Goal: Transaction & Acquisition: Purchase product/service

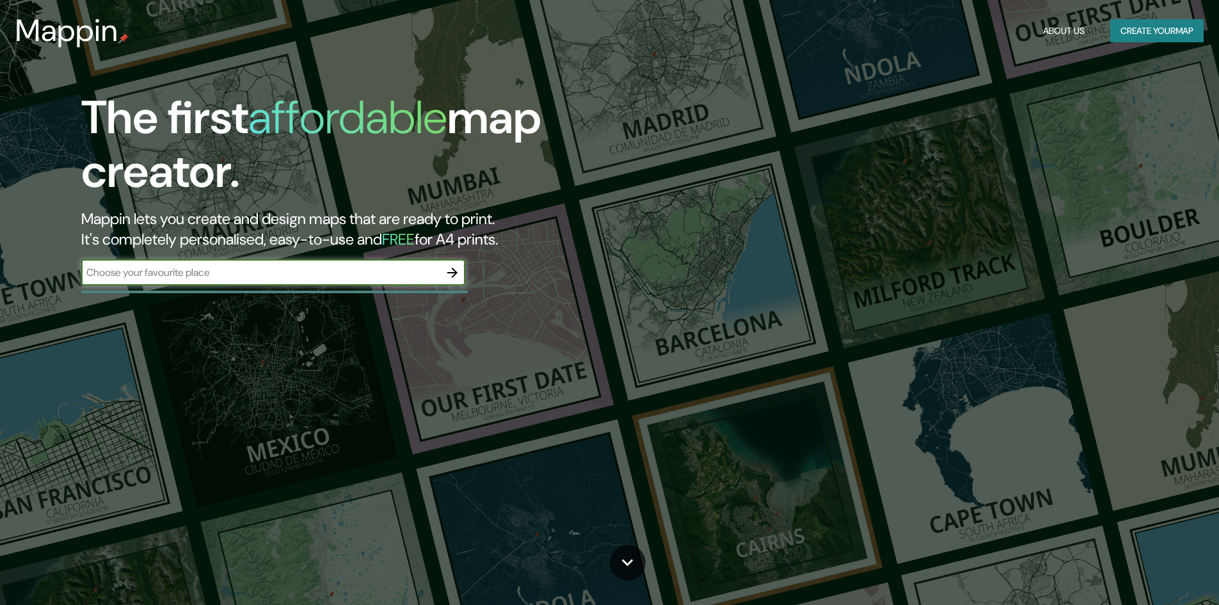
click at [307, 266] on input "text" at bounding box center [260, 272] width 358 height 15
type input "CHILLAN"
click at [454, 276] on icon "button" at bounding box center [452, 272] width 15 height 15
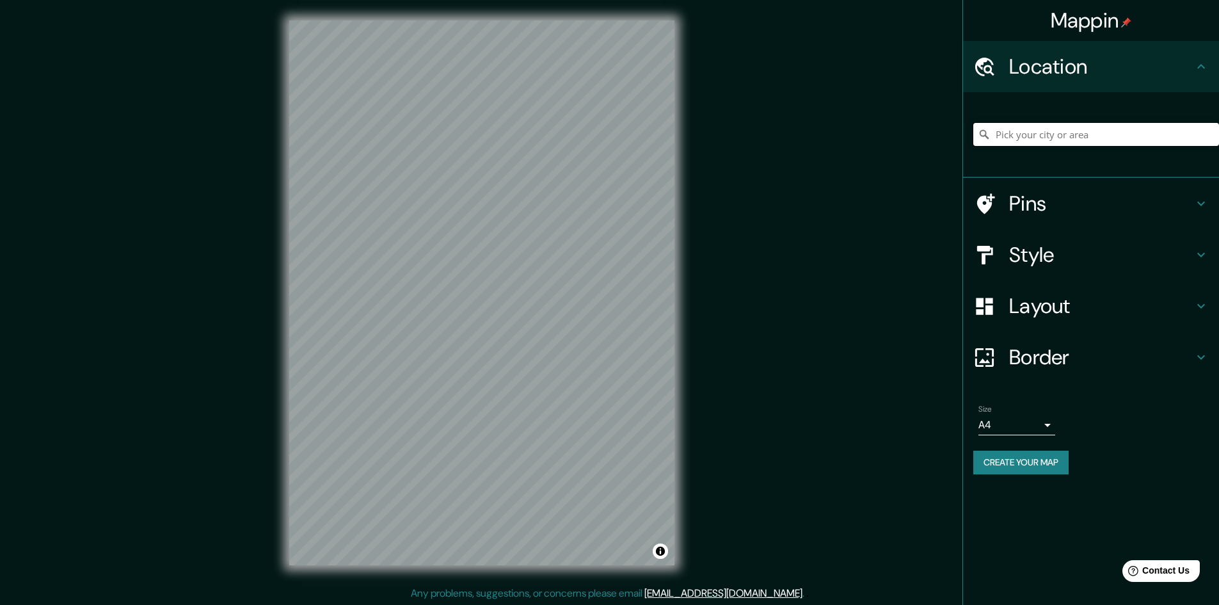
click at [1017, 135] on input "Pick your city or area" at bounding box center [1096, 134] width 246 height 23
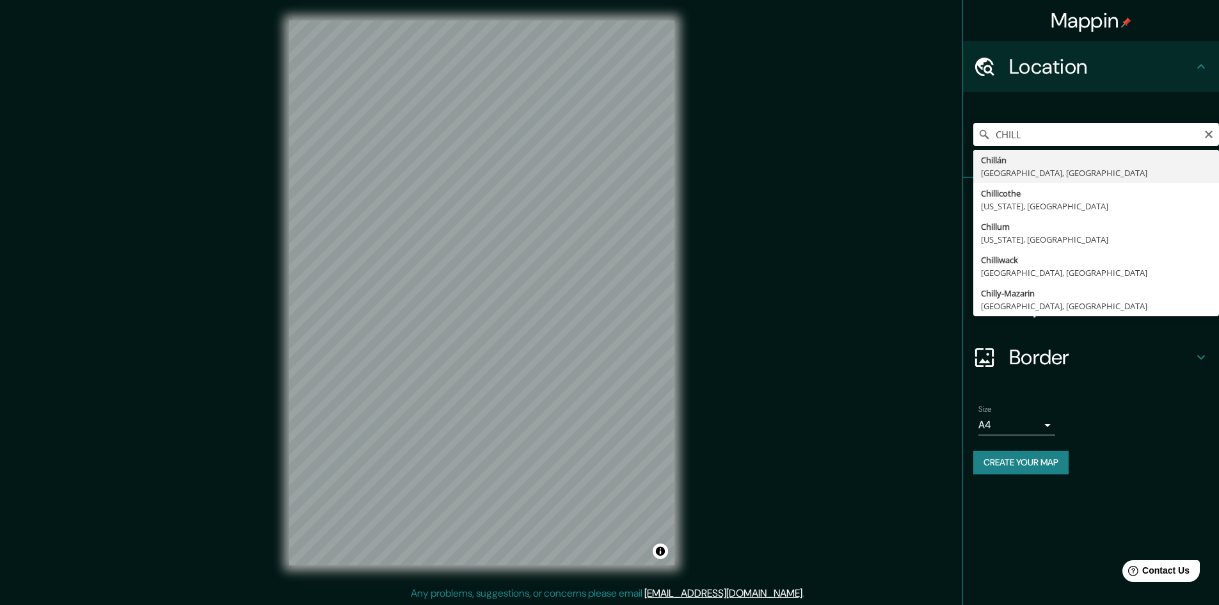
type input "Chillán, [GEOGRAPHIC_DATA], [GEOGRAPHIC_DATA]"
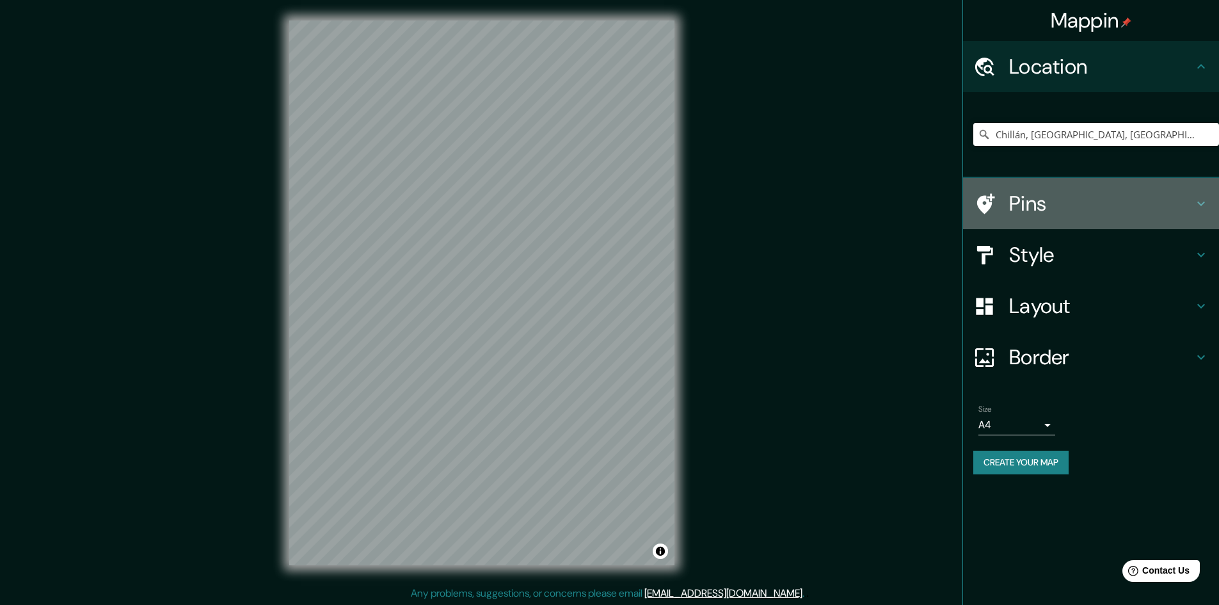
click at [1094, 215] on h4 "Pins" at bounding box center [1101, 204] width 184 height 26
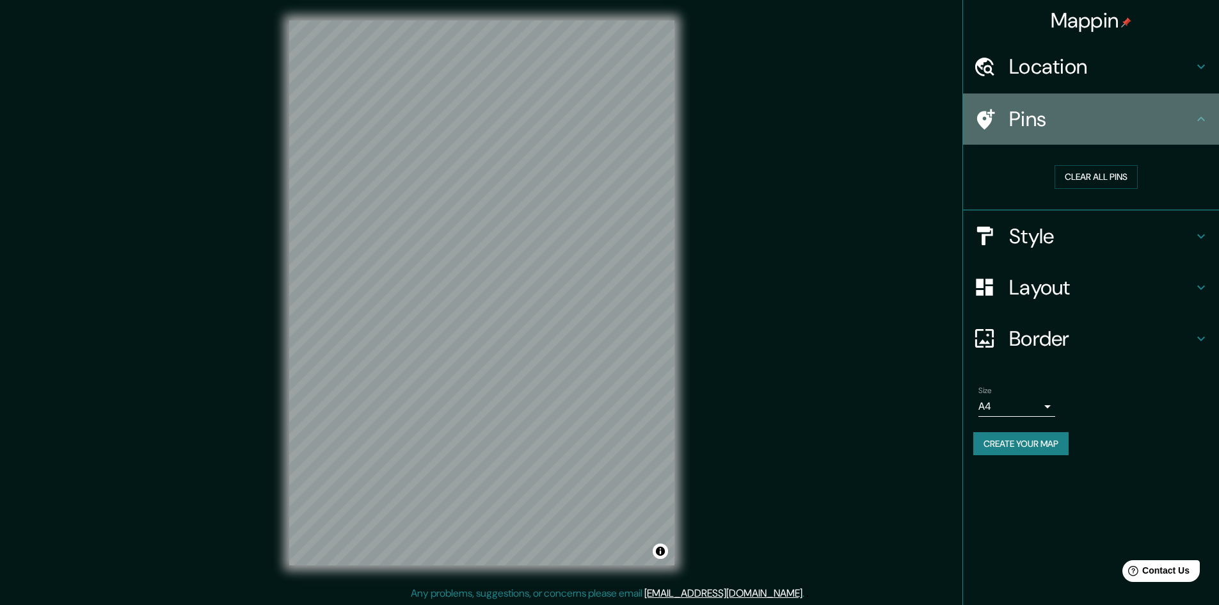
click at [1145, 138] on div "Pins" at bounding box center [1091, 118] width 256 height 51
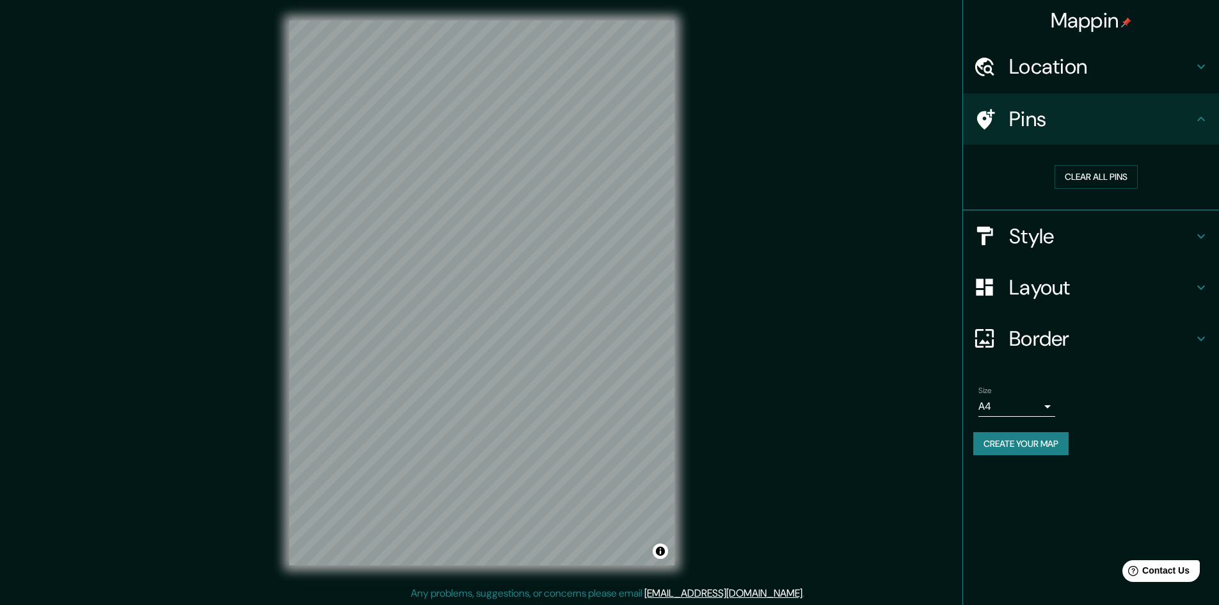
click at [1199, 130] on div "Pins" at bounding box center [1091, 118] width 256 height 51
click at [1196, 228] on icon at bounding box center [1200, 235] width 15 height 15
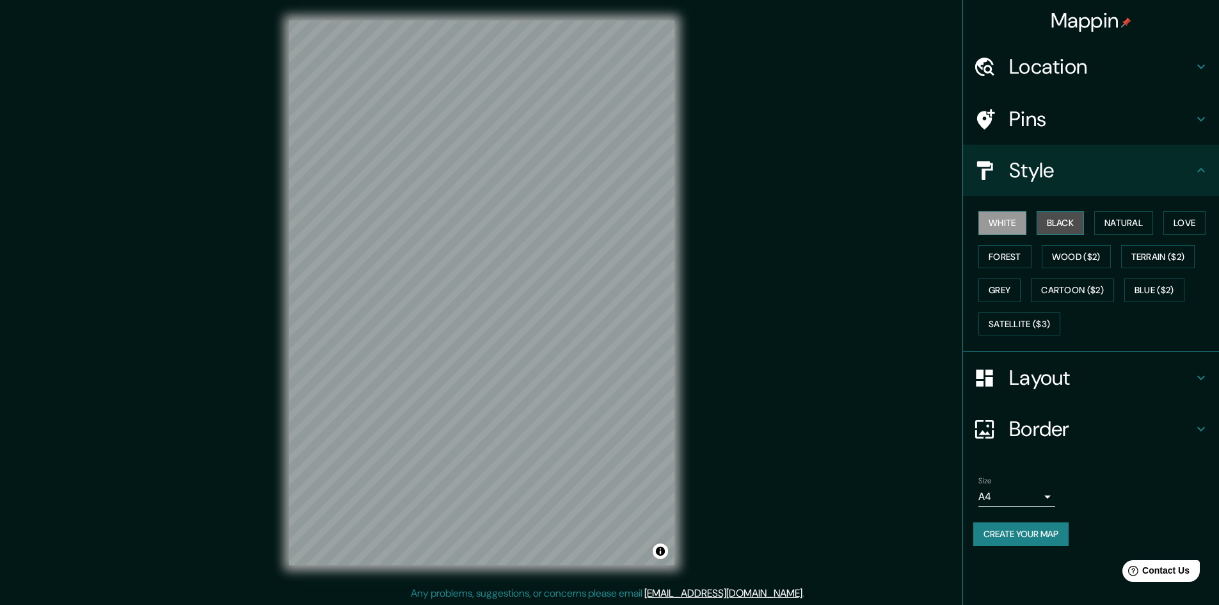
click at [1064, 223] on button "Black" at bounding box center [1061, 223] width 48 height 24
click at [1115, 230] on button "Natural" at bounding box center [1123, 223] width 59 height 24
click at [1069, 220] on button "Black" at bounding box center [1061, 223] width 48 height 24
click at [1188, 378] on h4 "Layout" at bounding box center [1101, 378] width 184 height 26
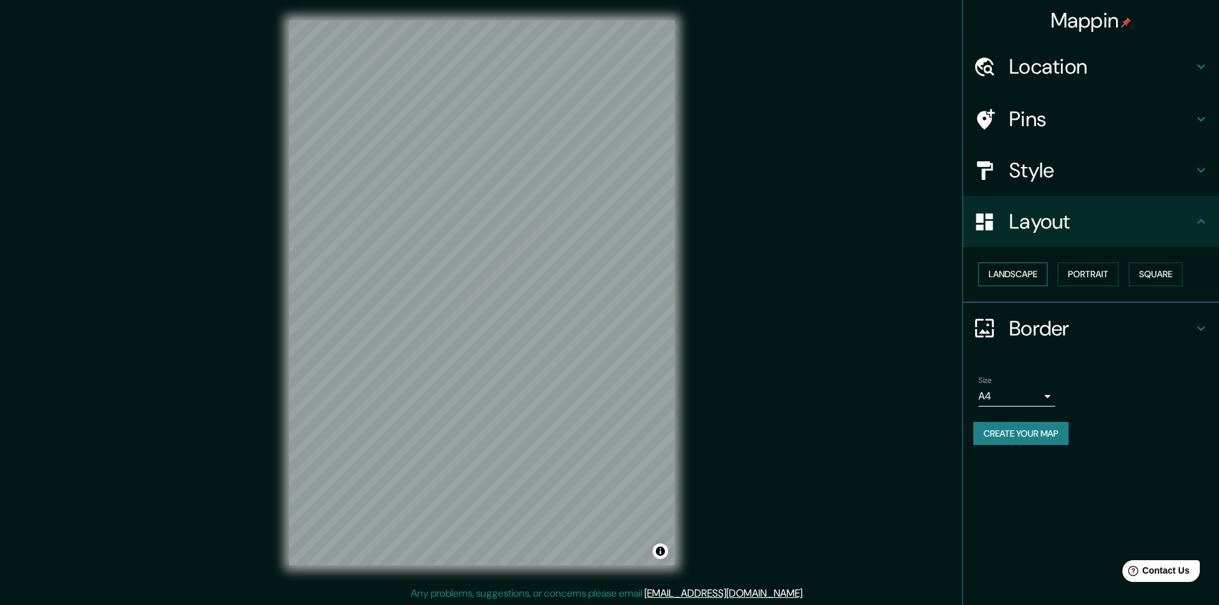
click at [1035, 279] on button "Landscape" at bounding box center [1012, 274] width 69 height 24
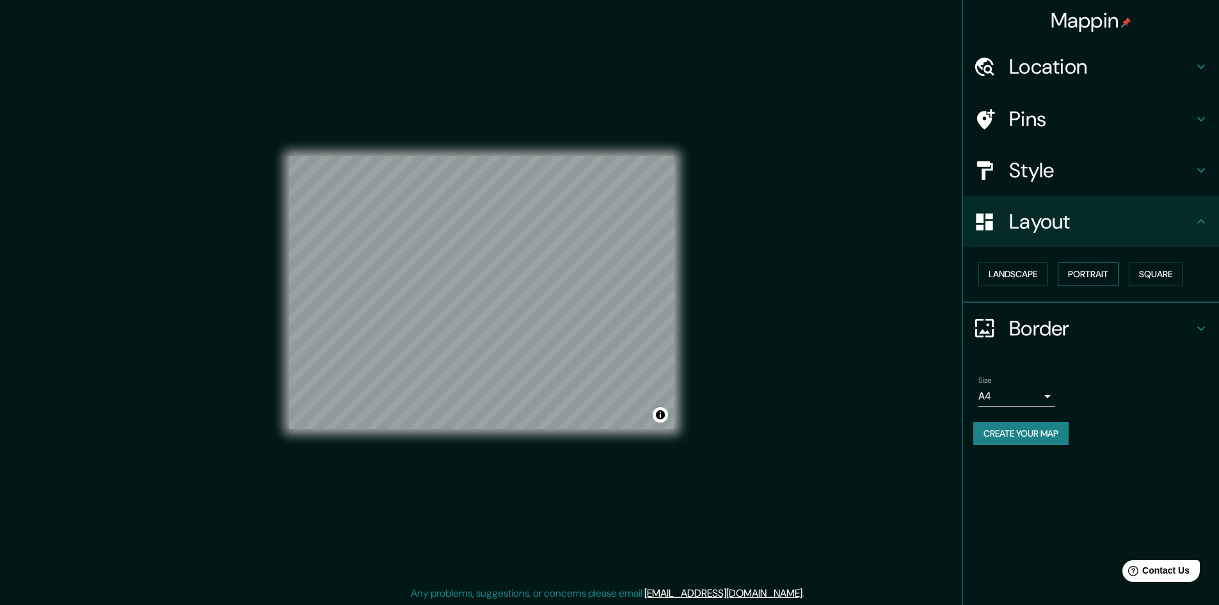
click at [1085, 275] on button "Portrait" at bounding box center [1088, 274] width 61 height 24
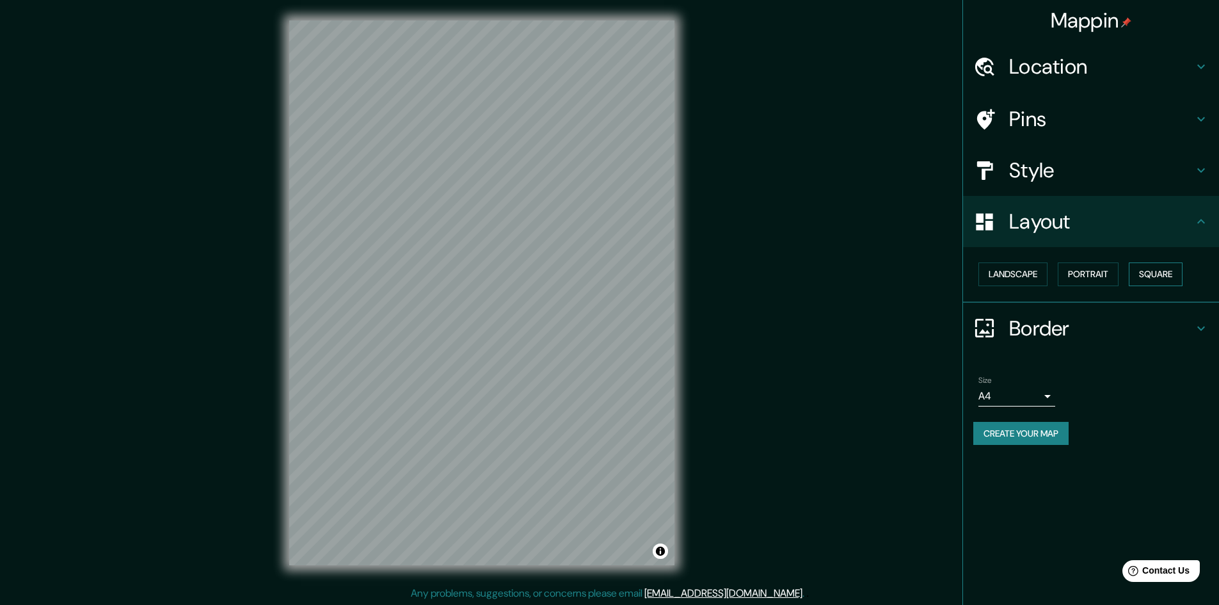
click at [1148, 270] on button "Square" at bounding box center [1156, 274] width 54 height 24
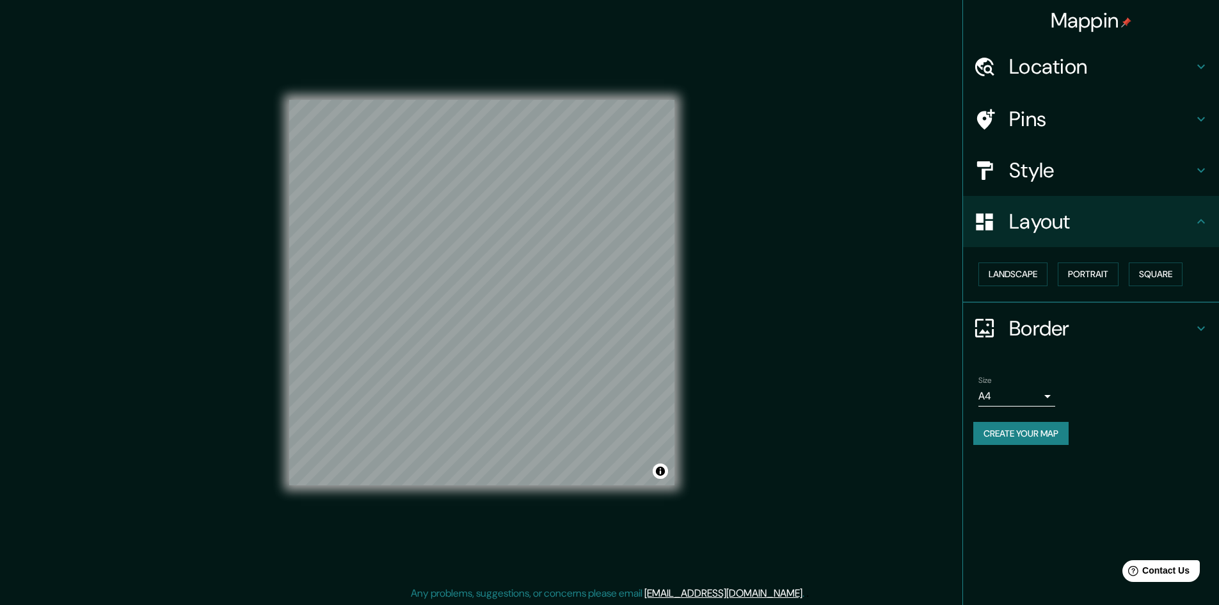
click at [731, 280] on div "Mappin Location [GEOGRAPHIC_DATA], [GEOGRAPHIC_DATA], [GEOGRAPHIC_DATA] Pins St…" at bounding box center [609, 303] width 1219 height 606
click at [1042, 399] on body "Mappin Location [GEOGRAPHIC_DATA], [GEOGRAPHIC_DATA], [GEOGRAPHIC_DATA] Pins St…" at bounding box center [609, 302] width 1219 height 605
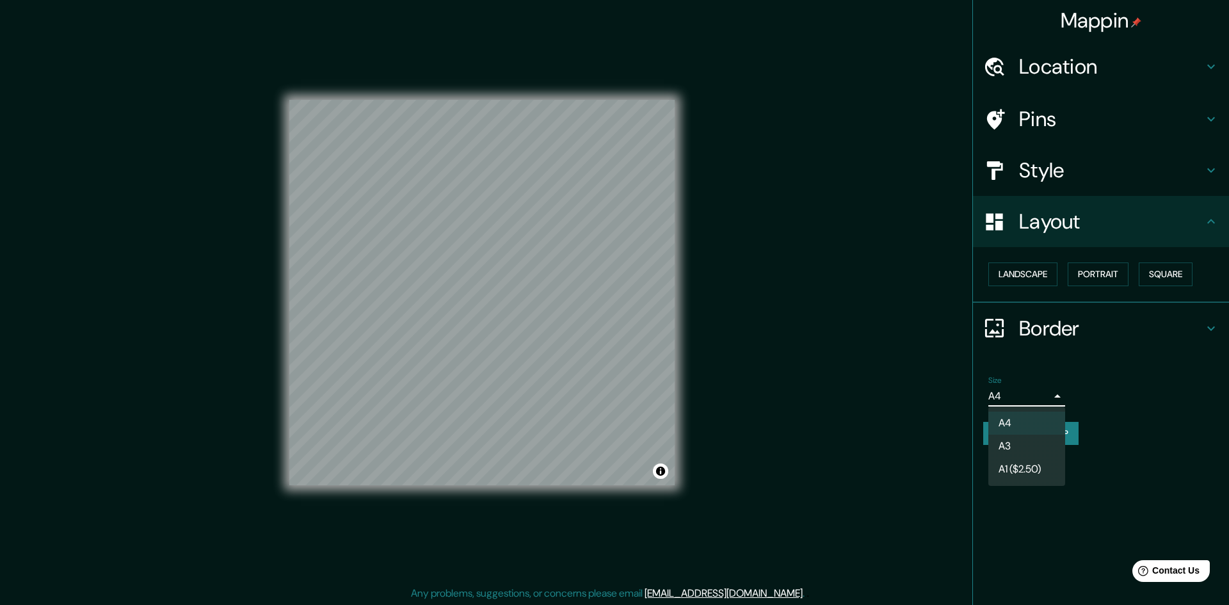
click at [1088, 373] on div at bounding box center [614, 302] width 1229 height 605
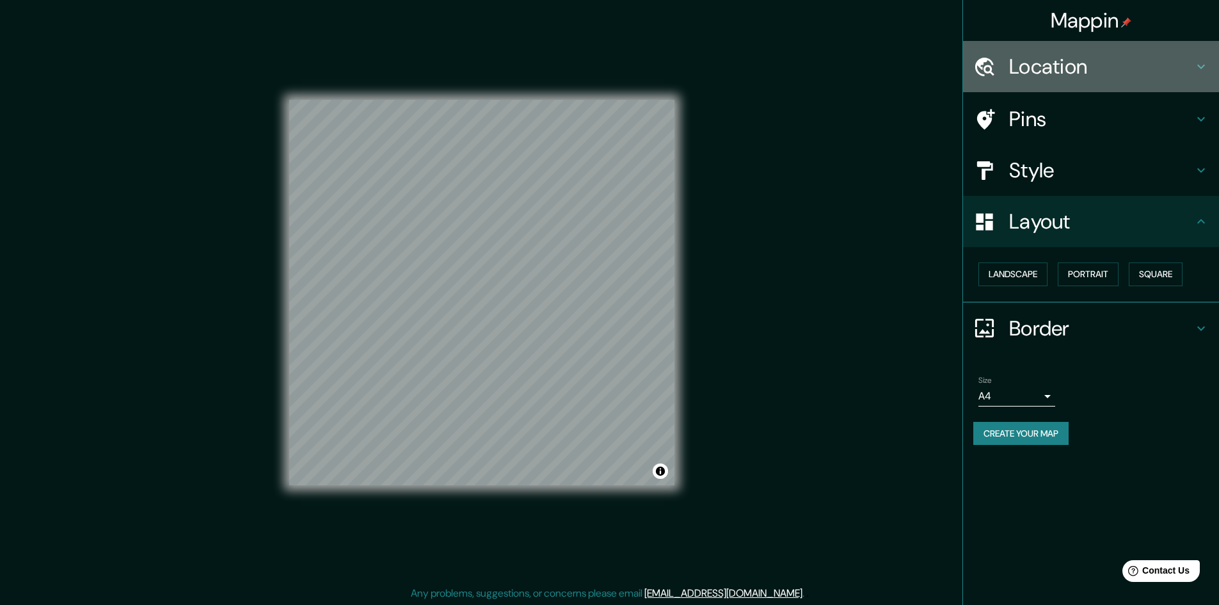
click at [1107, 84] on div "Location" at bounding box center [1091, 66] width 256 height 51
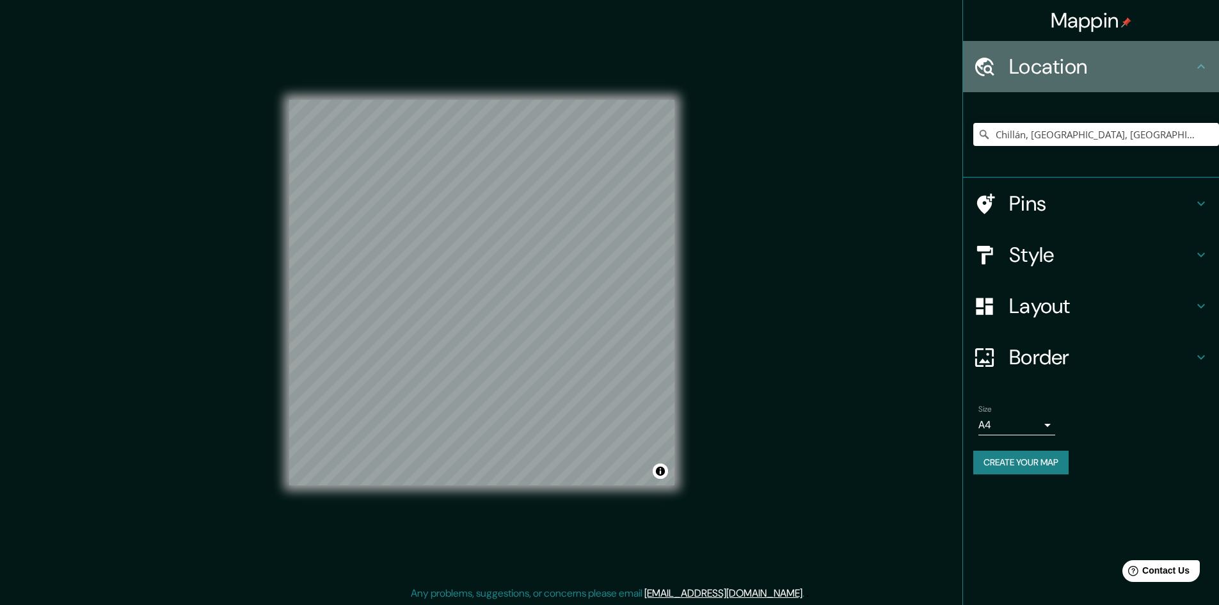
click at [1107, 84] on div "Location" at bounding box center [1091, 66] width 256 height 51
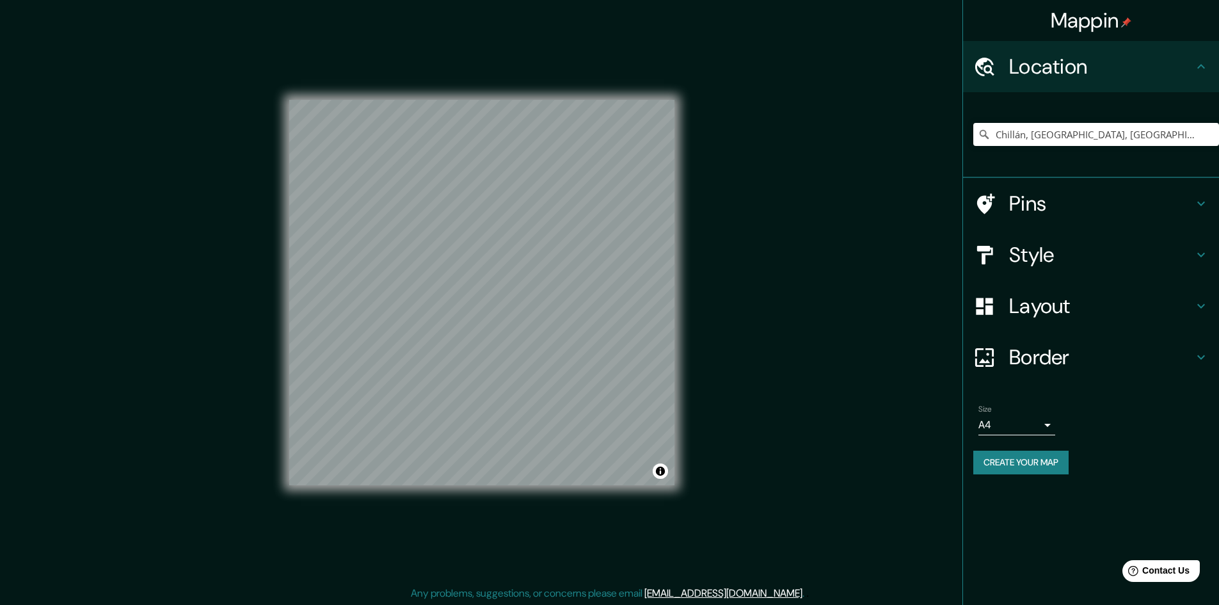
click at [1085, 196] on h4 "Pins" at bounding box center [1101, 204] width 184 height 26
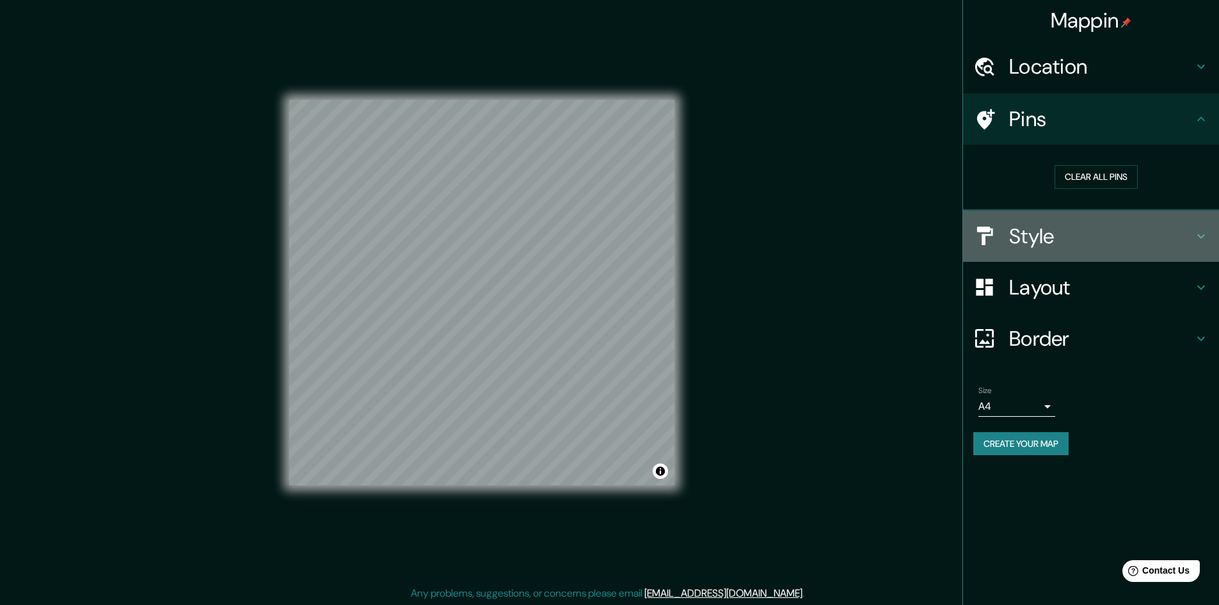
click at [1214, 226] on div "Style" at bounding box center [1091, 236] width 256 height 51
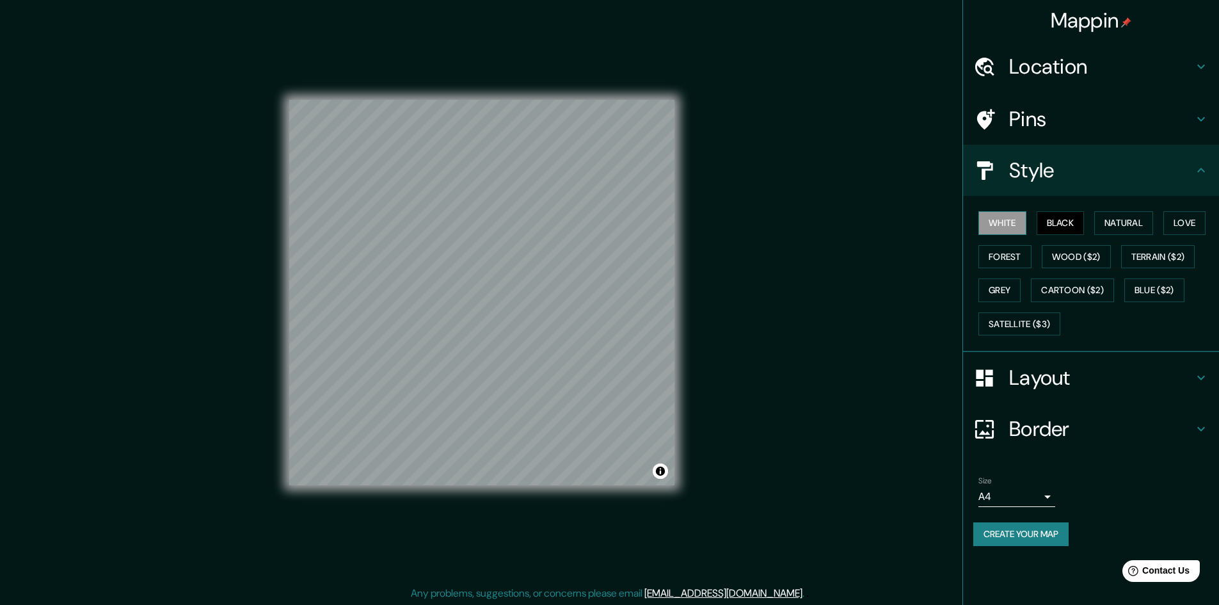
click at [1016, 229] on button "White" at bounding box center [1002, 223] width 48 height 24
click at [1048, 223] on button "Black" at bounding box center [1061, 223] width 48 height 24
click at [1085, 218] on button "Black" at bounding box center [1061, 223] width 48 height 24
click at [1166, 233] on div "White Black Natural Love Forest Wood ($2) Terrain ($2) Grey Cartoon ($2) Blue (…" at bounding box center [1096, 273] width 246 height 134
click at [986, 250] on button "Forest" at bounding box center [1004, 257] width 53 height 24
